Goal: Find specific fact: Find specific fact

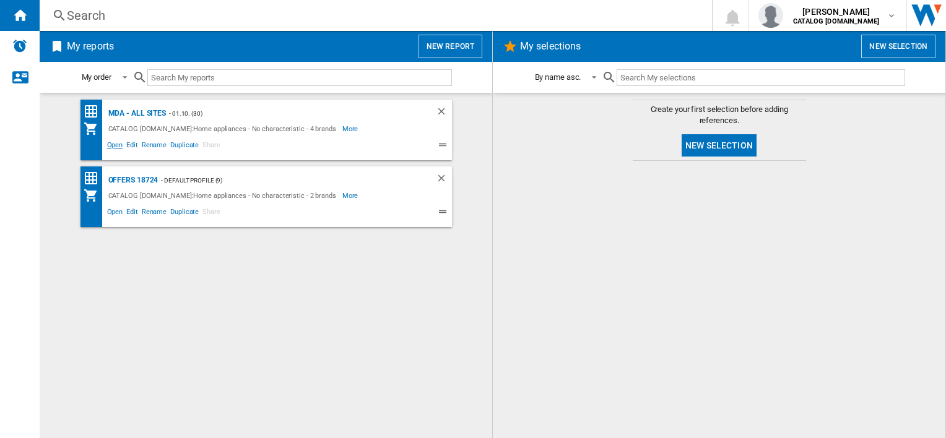
click at [113, 145] on span "Open" at bounding box center [115, 146] width 20 height 15
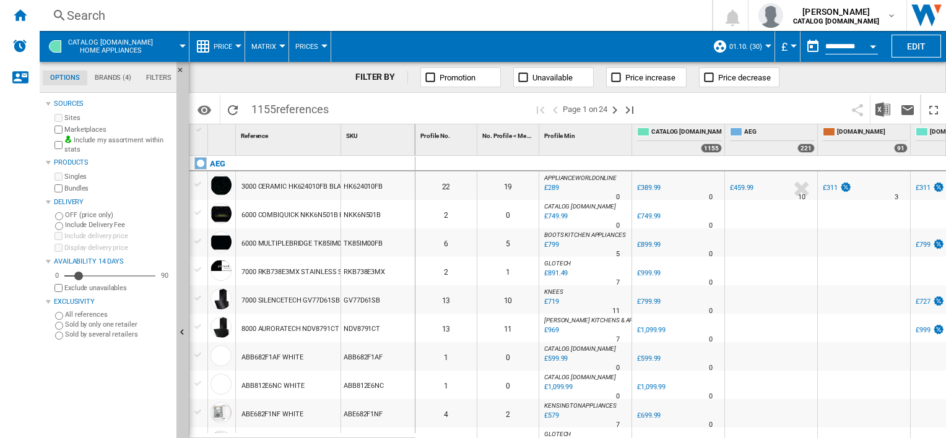
click at [435, 17] on div "Search" at bounding box center [373, 15] width 613 height 17
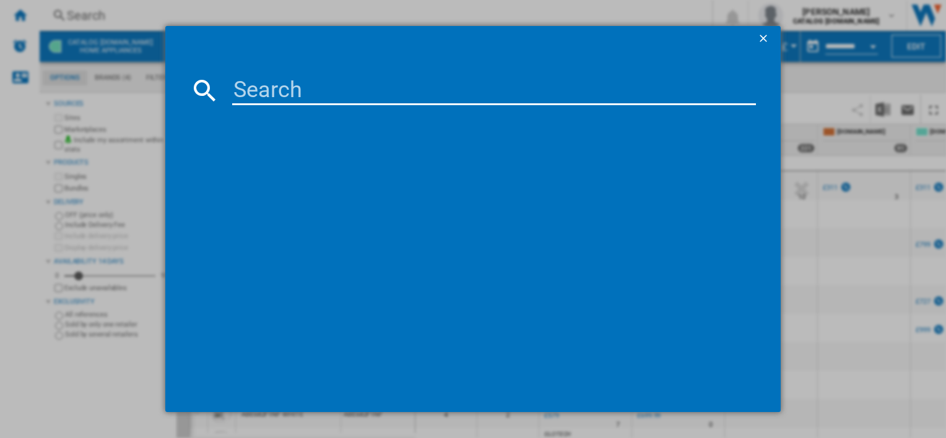
click at [411, 89] on input at bounding box center [493, 90] width 523 height 30
paste input "GDG966AB"
type input "GDG966AB"
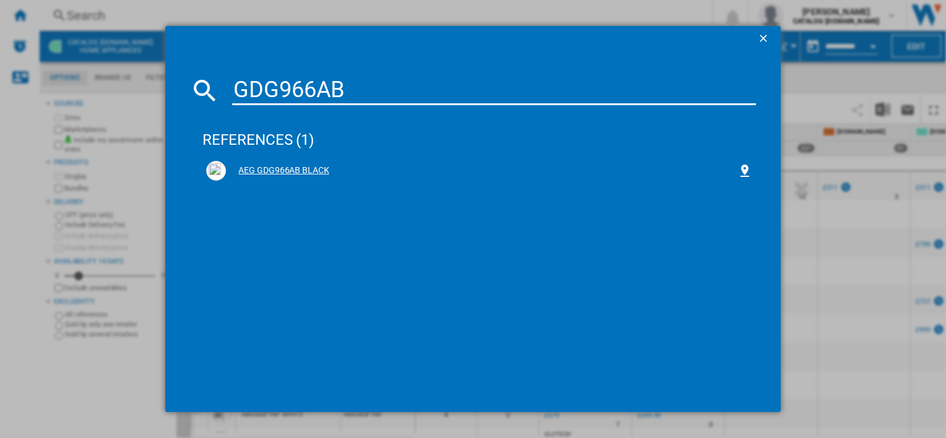
click at [319, 168] on div "AEG GDG966AB BLACK" at bounding box center [481, 171] width 511 height 12
